Goal: Transaction & Acquisition: Purchase product/service

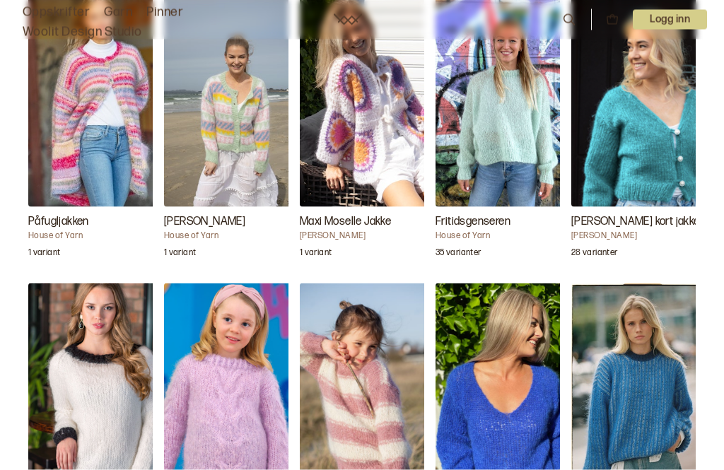
scroll to position [3583, 0]
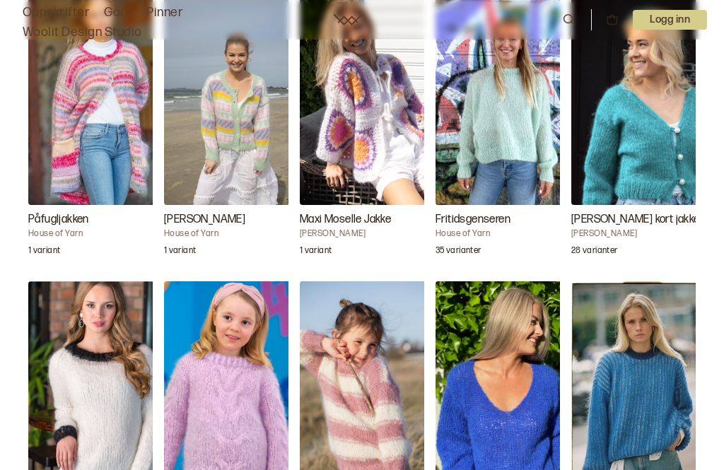
click at [239, 365] on img "Flava" at bounding box center [234, 387] width 141 height 212
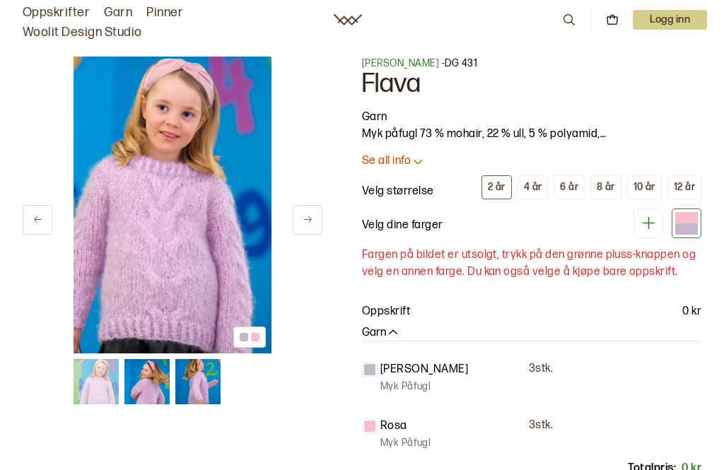
click at [578, 194] on div "6 år" at bounding box center [569, 187] width 18 height 13
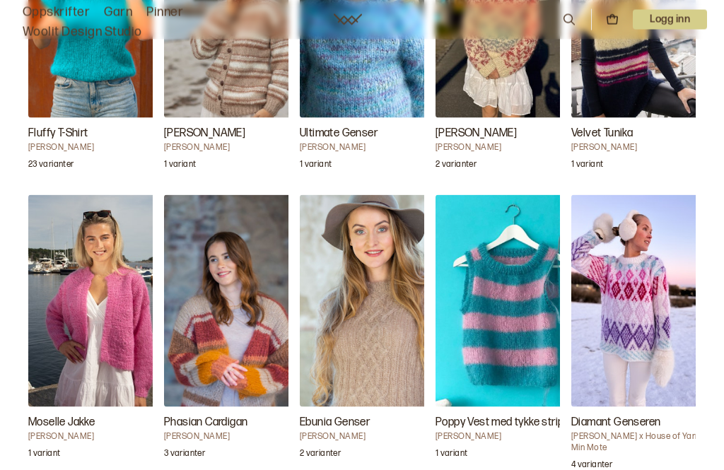
scroll to position [4540, 0]
click at [504, 273] on img "Poppy Vest med tykke striper" at bounding box center [505, 300] width 141 height 212
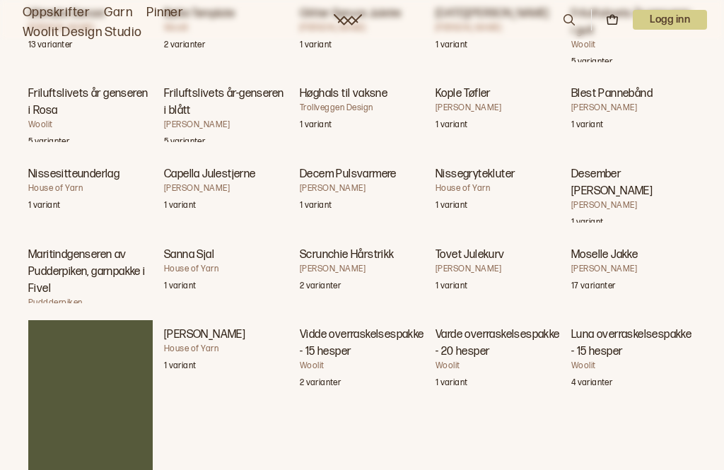
click at [479, 134] on div "1 variant" at bounding box center [497, 124] width 124 height 20
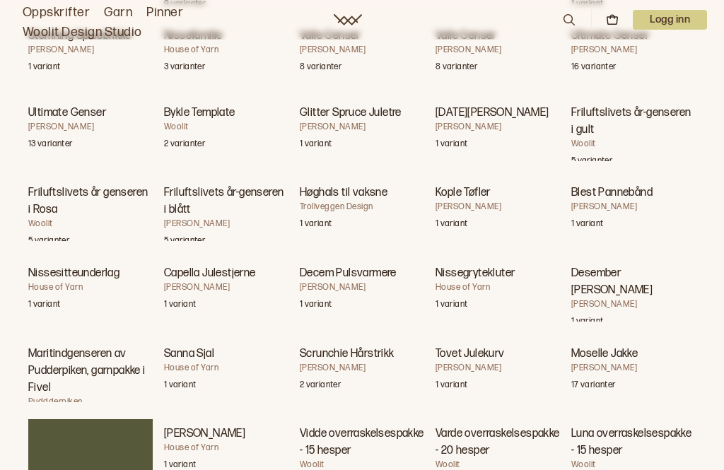
scroll to position [45, 0]
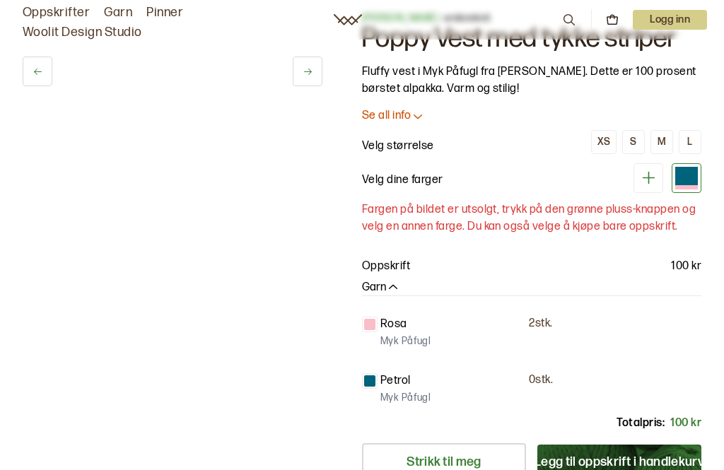
scroll to position [4585, 0]
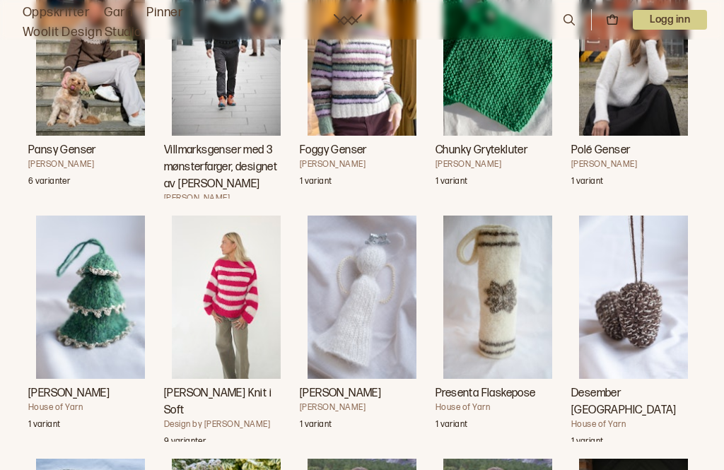
scroll to position [5258, 0]
